Goal: Transaction & Acquisition: Purchase product/service

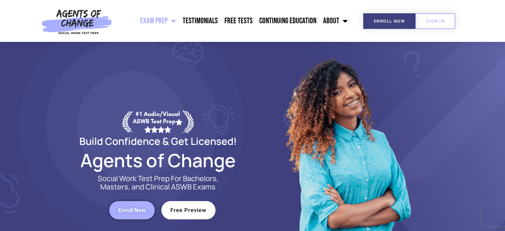
scroll to position [33, 0]
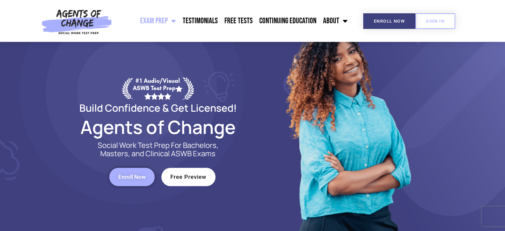
click at [134, 180] on span "Enroll Now" at bounding box center [132, 177] width 28 height 6
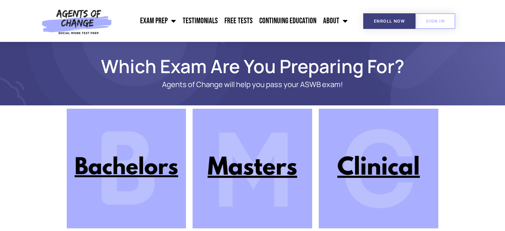
scroll to position [33, 0]
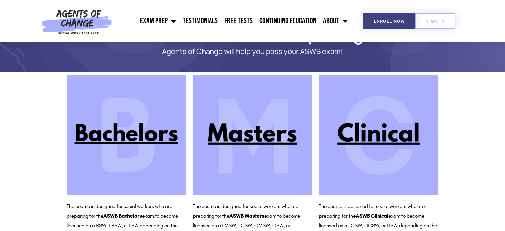
click at [264, 137] on img at bounding box center [253, 135] width 120 height 120
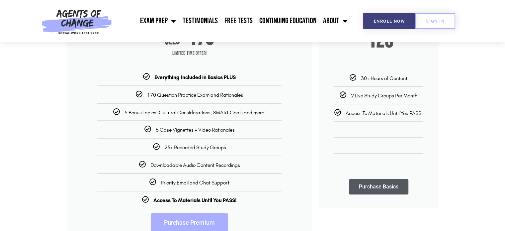
scroll to position [199, 0]
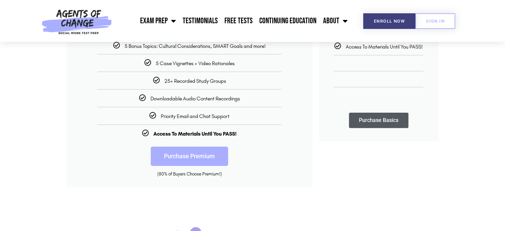
click at [205, 156] on link "Purchase Premium" at bounding box center [189, 155] width 77 height 19
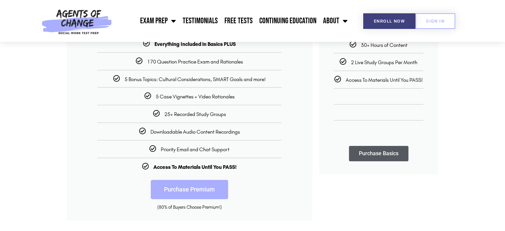
scroll to position [133, 0]
